Goal: Task Accomplishment & Management: Manage account settings

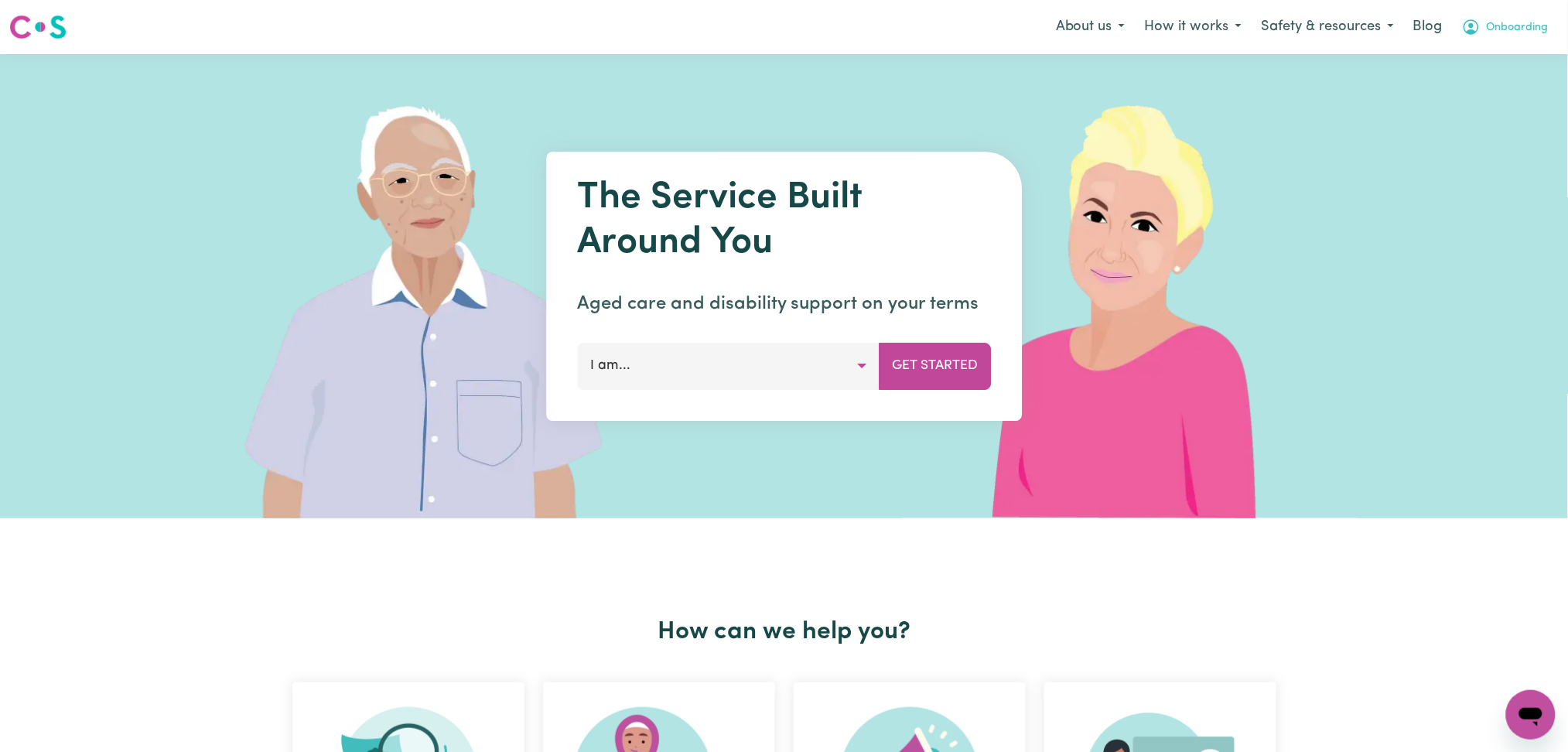
click at [1488, 18] on button "Onboarding" at bounding box center [1505, 27] width 107 height 32
click at [1476, 79] on link "Logout" at bounding box center [1497, 88] width 122 height 30
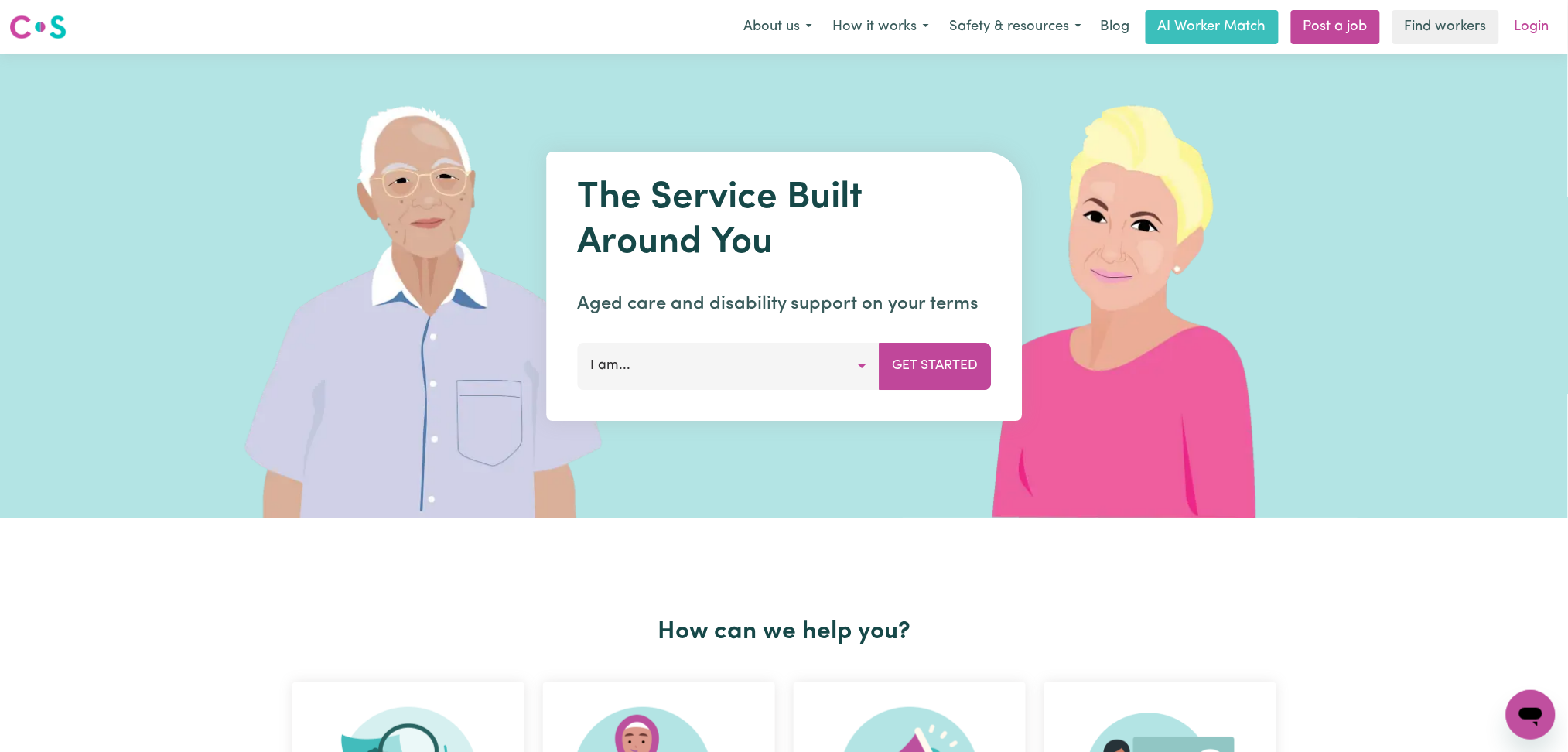
click at [1553, 32] on link "Login" at bounding box center [1531, 27] width 53 height 34
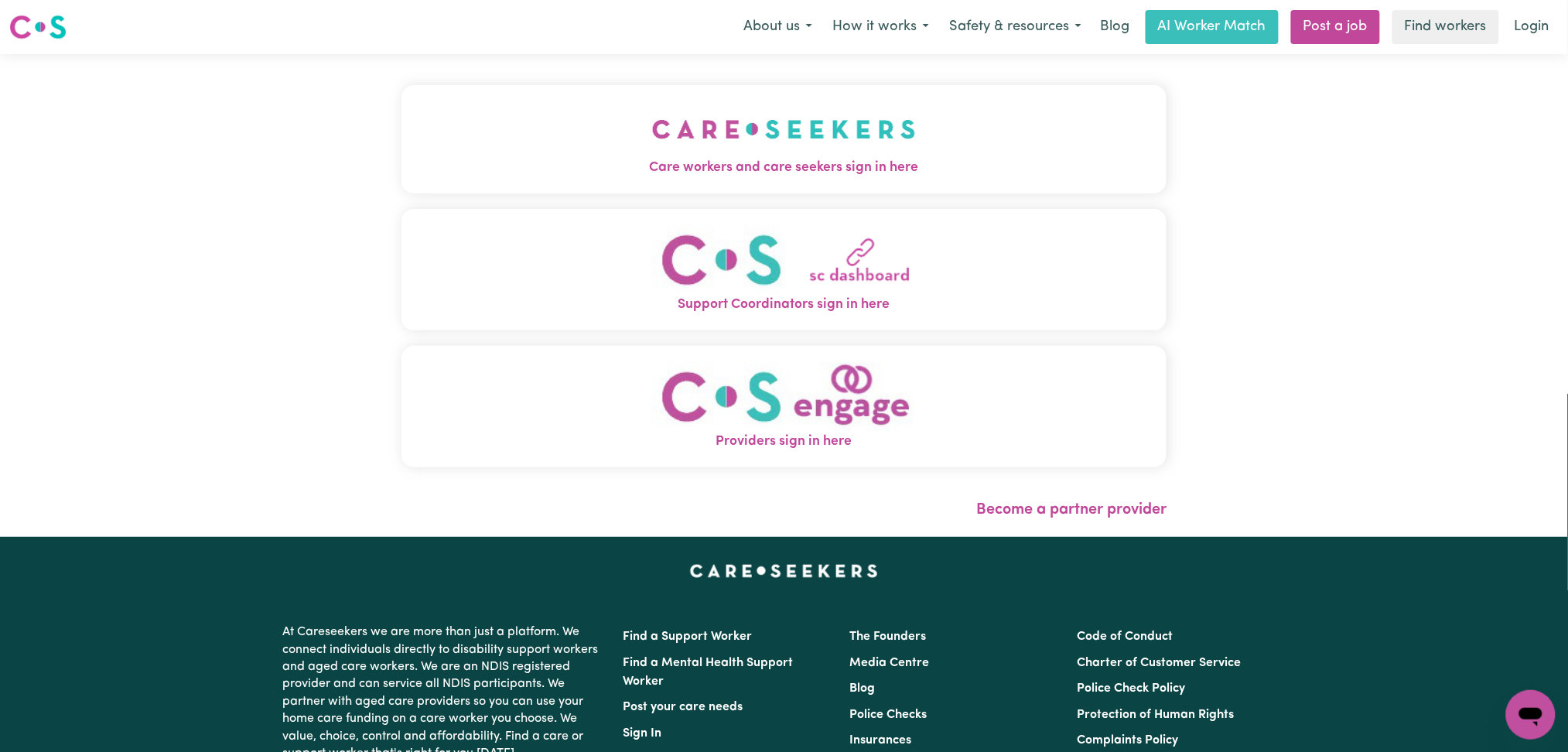
click at [669, 189] on button "Care workers and care seekers sign in here" at bounding box center [784, 140] width 766 height 108
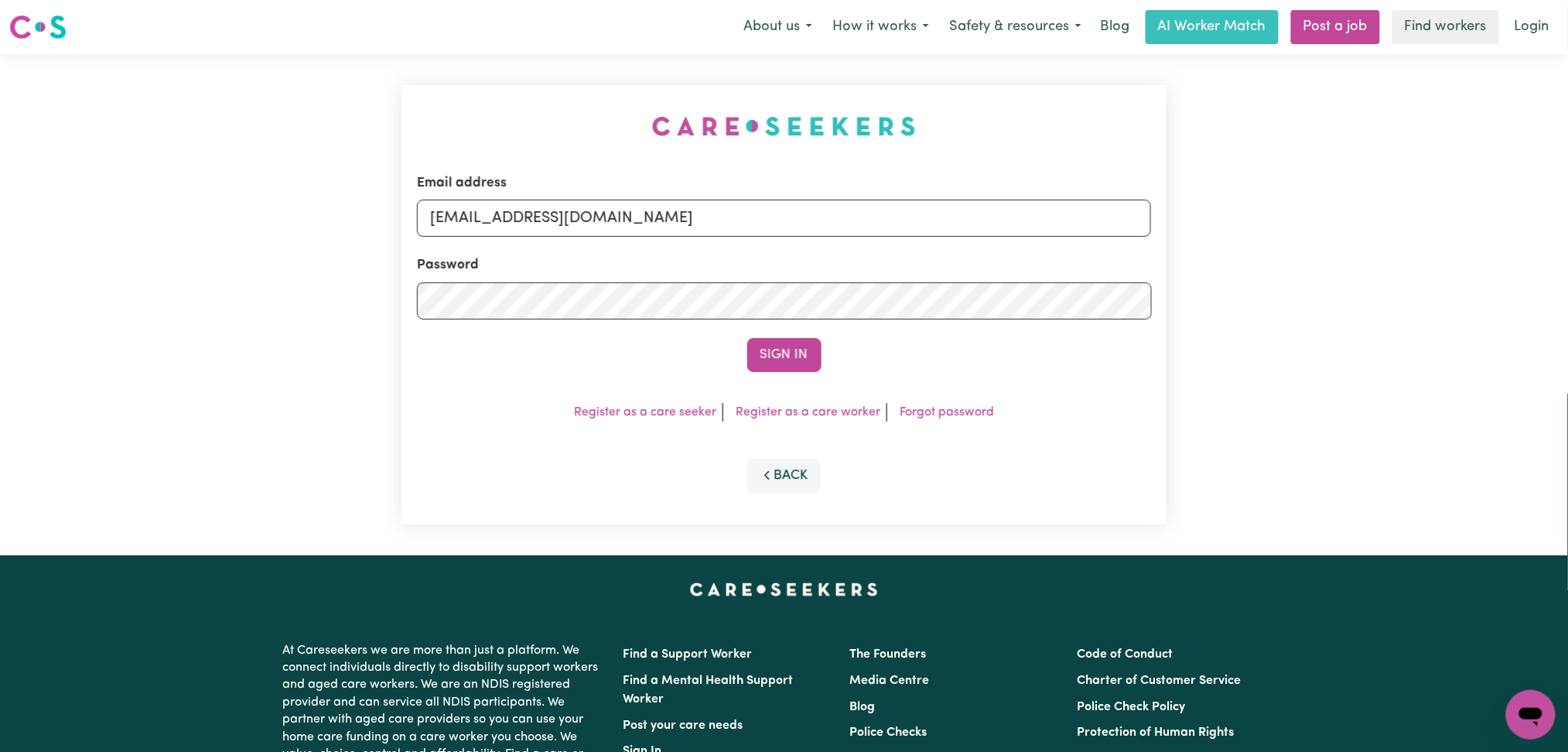
click at [671, 234] on input "[EMAIL_ADDRESS][DOMAIN_NAME]" at bounding box center [784, 218] width 734 height 37
click at [663, 233] on input "[EMAIL_ADDRESS][DOMAIN_NAME]" at bounding box center [784, 218] width 734 height 37
drag, startPoint x: 512, startPoint y: 208, endPoint x: 1008, endPoint y: 205, distance: 496.0
click at [1008, 204] on input "Superuser~[EMAIL_ADDRESS][DOMAIN_NAME]" at bounding box center [784, 218] width 734 height 37
type input "Superuser~[EMAIL_ADDRESS][DOMAIN_NAME]"
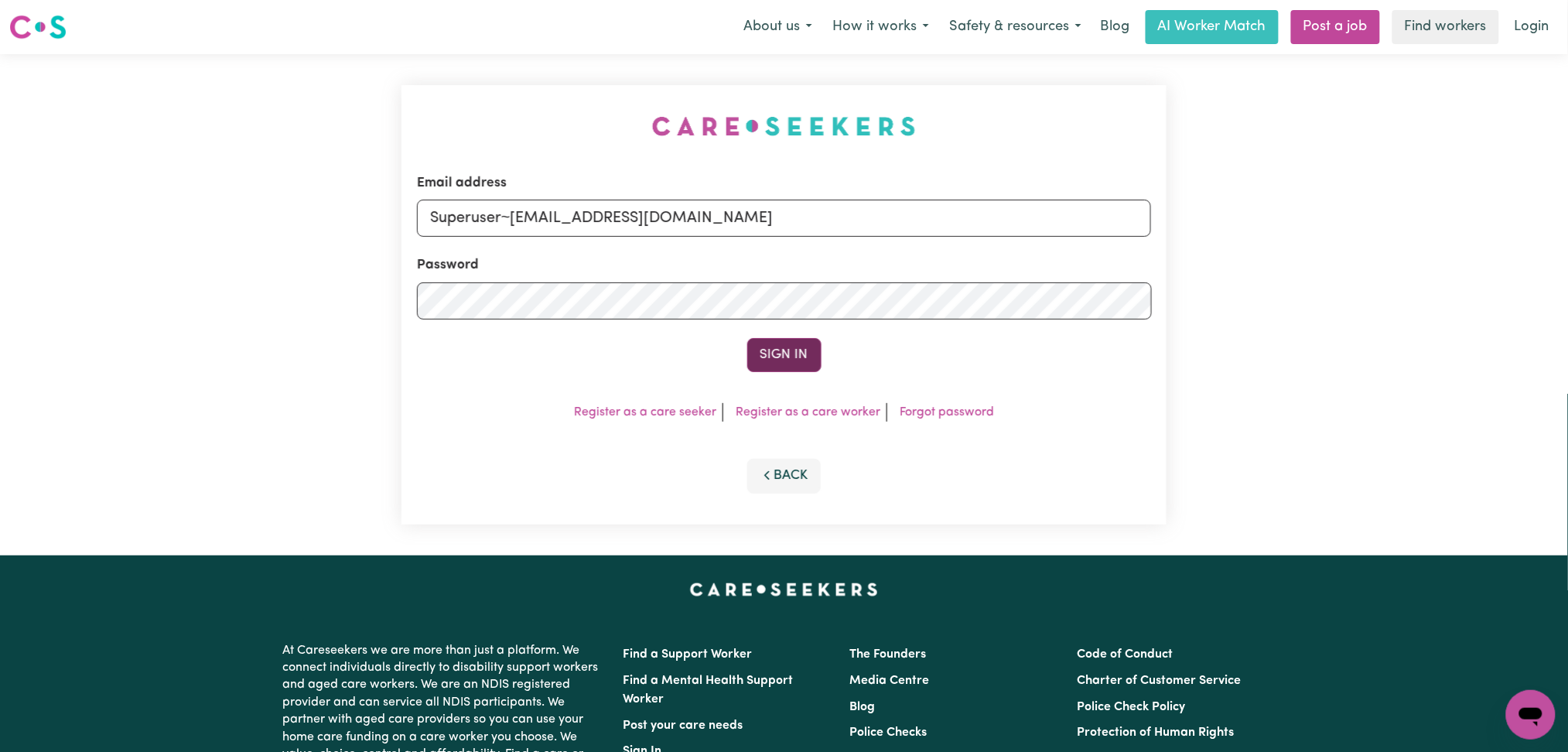
click at [814, 352] on button "Sign In" at bounding box center [784, 355] width 74 height 34
